Goal: Check status

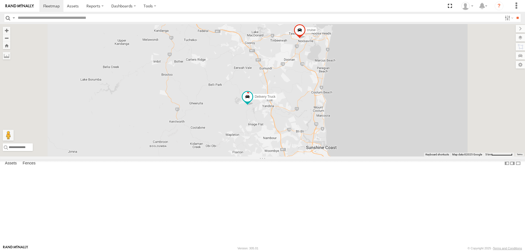
drag, startPoint x: 330, startPoint y: 153, endPoint x: 315, endPoint y: 156, distance: 15.9
click at [315, 156] on div "Delivery Truck cruise Small Truck" at bounding box center [262, 90] width 525 height 133
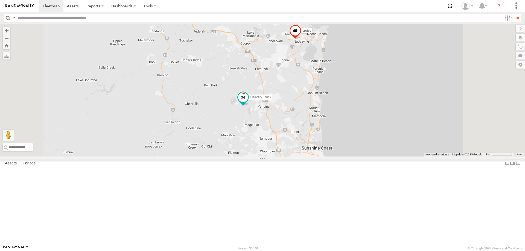
click at [248, 102] on span at bounding box center [243, 97] width 10 height 10
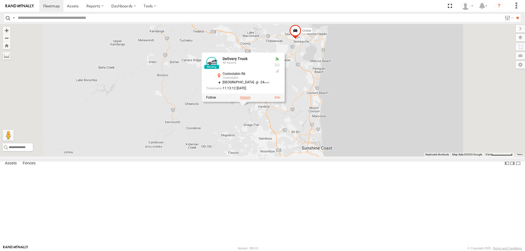
click at [251, 100] on label at bounding box center [245, 98] width 11 height 4
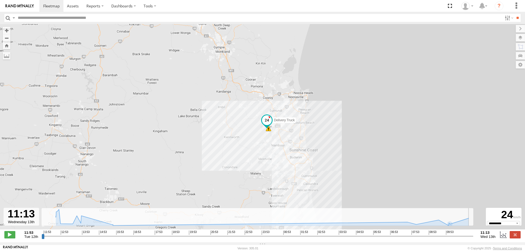
drag, startPoint x: 456, startPoint y: 239, endPoint x: 476, endPoint y: 236, distance: 20.2
type input "**********"
click at [473, 236] on input "range" at bounding box center [258, 236] width 432 height 5
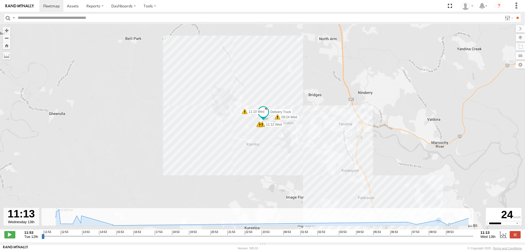
drag, startPoint x: 283, startPoint y: 145, endPoint x: 283, endPoint y: 151, distance: 5.7
click at [283, 151] on div "Delivery Truck 12:27 Tue 15:32 Tue 07:08 Wed 09:24 Wed 11:10 Wed 11:12 Wed 11:1…" at bounding box center [262, 129] width 525 height 211
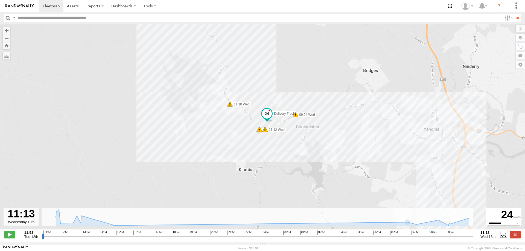
drag, startPoint x: 472, startPoint y: 238, endPoint x: 485, endPoint y: 238, distance: 13.1
click at [473, 238] on input "range" at bounding box center [258, 236] width 432 height 5
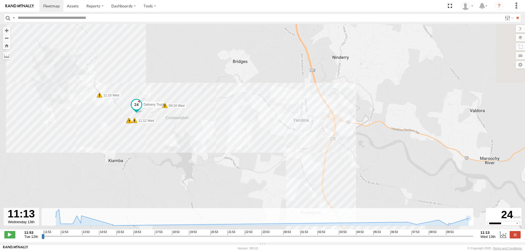
drag, startPoint x: 382, startPoint y: 180, endPoint x: 250, endPoint y: 169, distance: 132.5
click at [250, 169] on div "Delivery Truck 12:27 Tue 15:32 Tue 07:08 Wed 09:24 Wed 11:10 Wed 11:12 Wed 11:1…" at bounding box center [262, 129] width 525 height 211
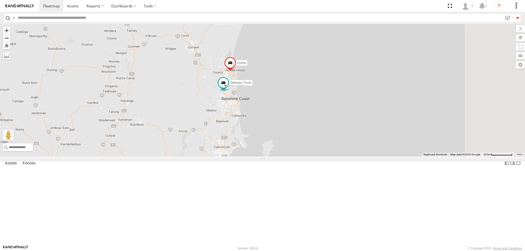
drag, startPoint x: 306, startPoint y: 111, endPoint x: 261, endPoint y: 149, distance: 58.8
click at [261, 149] on div "Delivery Truck cruise Small Truck" at bounding box center [262, 90] width 525 height 133
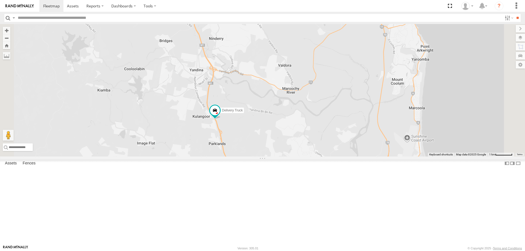
drag, startPoint x: 299, startPoint y: 151, endPoint x: 290, endPoint y: 172, distance: 22.9
click at [290, 157] on div "Delivery Truck cruise Small Truck" at bounding box center [262, 90] width 525 height 133
